Goal: Information Seeking & Learning: Learn about a topic

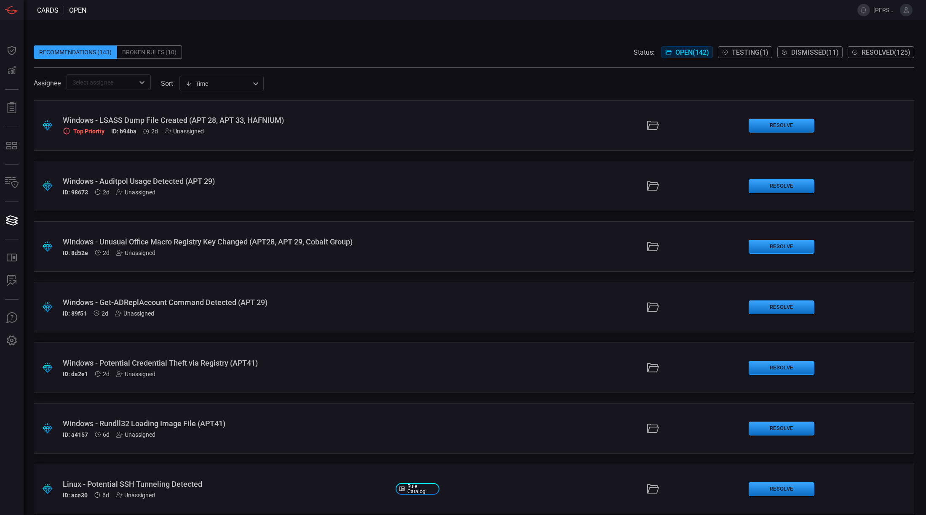
click at [746, 52] on span "Testing ( 1 )" at bounding box center [749, 52] width 37 height 8
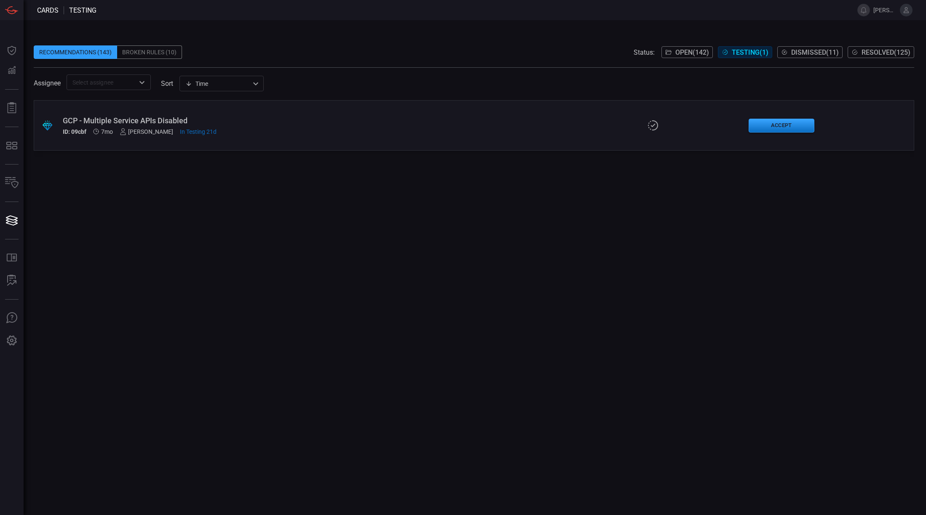
click at [873, 50] on span "Resolved ( 125 )" at bounding box center [885, 52] width 49 height 8
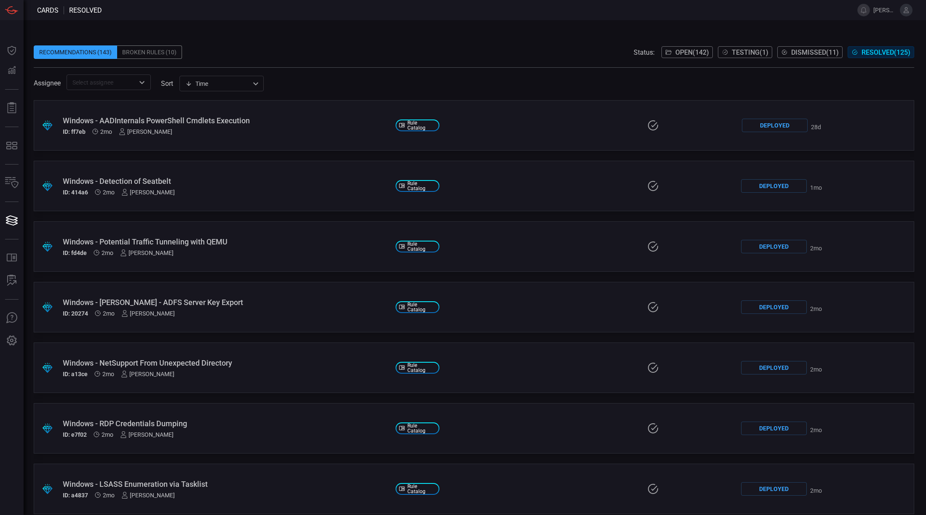
click at [190, 303] on div "Windows - [PERSON_NAME] - ADFS Server Key Export" at bounding box center [226, 302] width 326 height 9
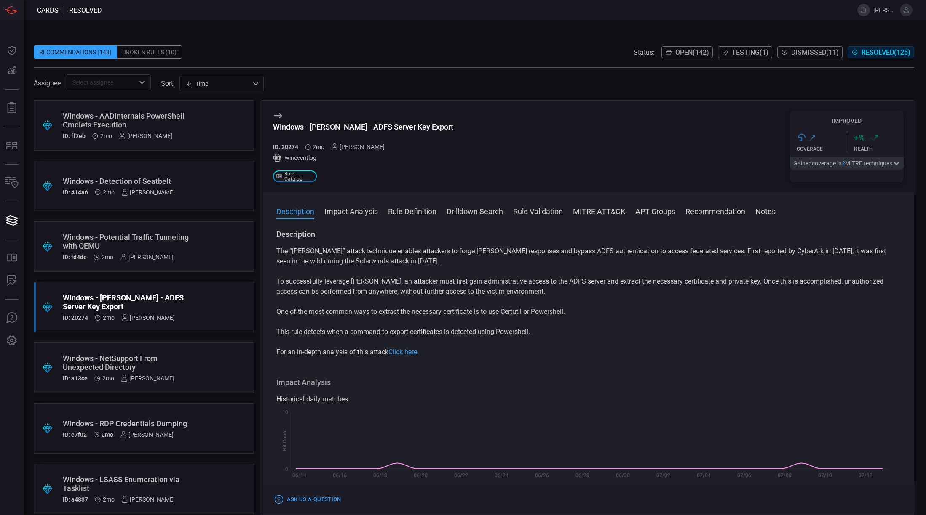
click at [480, 213] on button "Drilldown Search" at bounding box center [474, 211] width 56 height 10
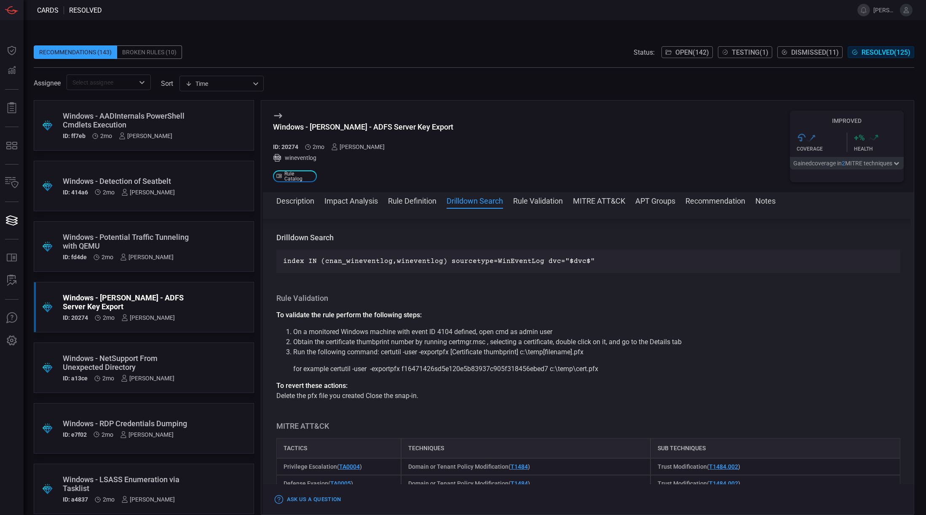
scroll to position [565, 0]
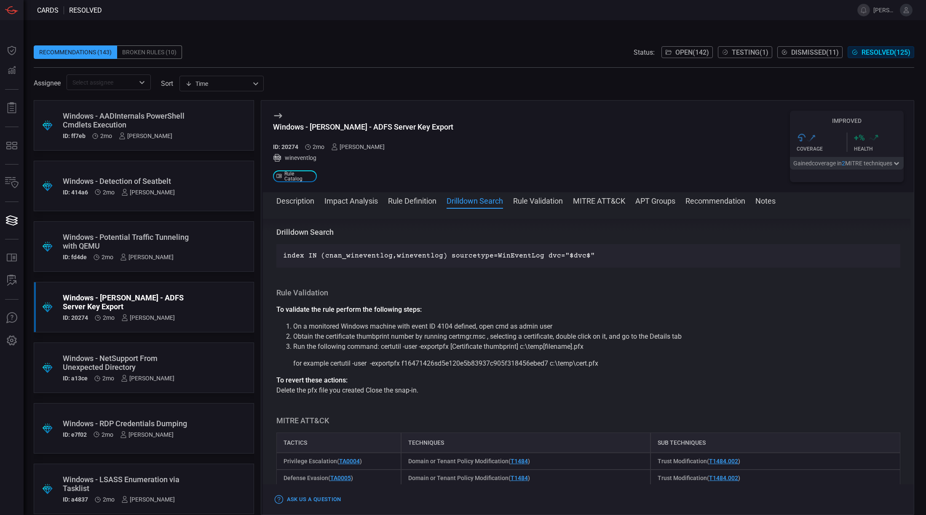
click at [363, 213] on span at bounding box center [588, 211] width 651 height 13
click at [360, 197] on button "Impact Analysis" at bounding box center [350, 200] width 53 height 10
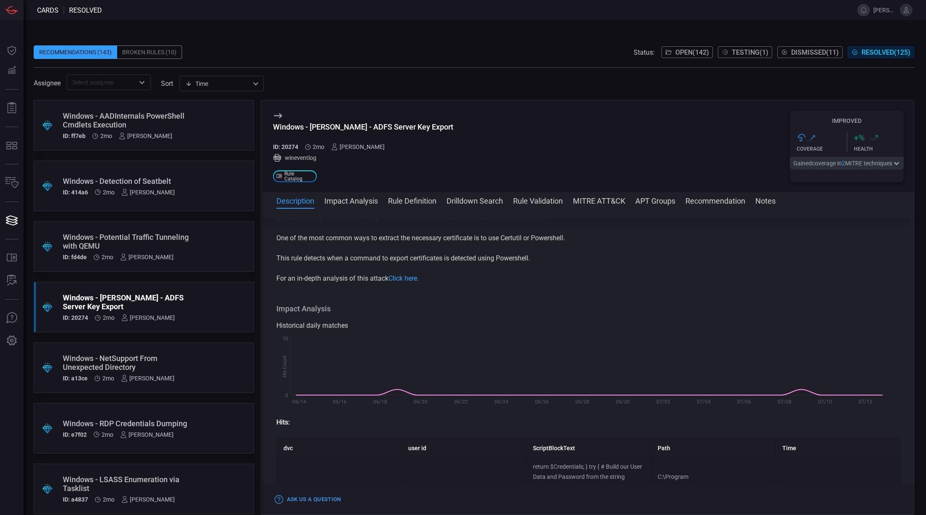
scroll to position [0, 0]
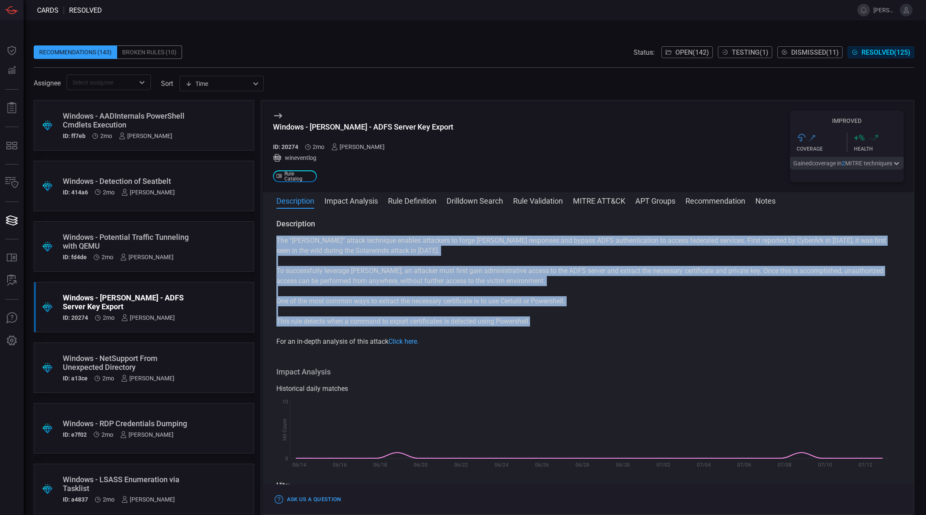
drag, startPoint x: 277, startPoint y: 239, endPoint x: 552, endPoint y: 326, distance: 288.2
click at [552, 326] on div "The “[PERSON_NAME]” attack technique enables attackers to forge [PERSON_NAME] r…" at bounding box center [588, 291] width 624 height 111
copy div "The “[PERSON_NAME]” attack technique enables attackers to forge [PERSON_NAME] r…"
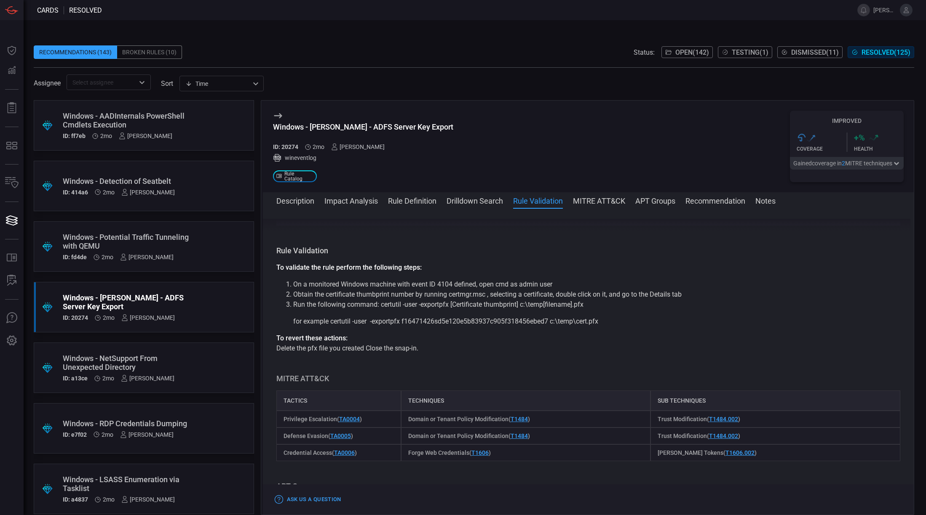
scroll to position [632, 0]
